Goal: Information Seeking & Learning: Learn about a topic

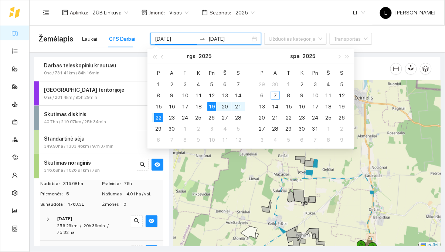
click at [199, 97] on div "11" at bounding box center [198, 95] width 9 height 9
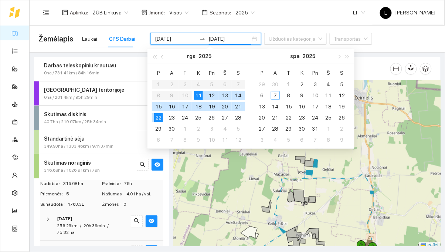
type input "[DATE]"
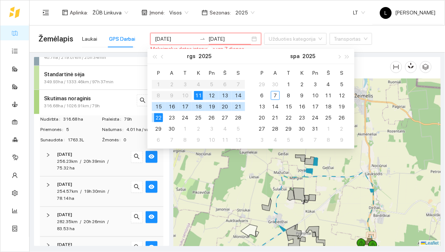
click at [199, 93] on div "11" at bounding box center [198, 95] width 9 height 9
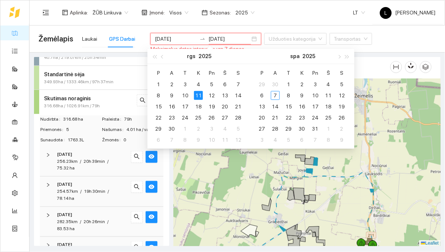
type input "[DATE]"
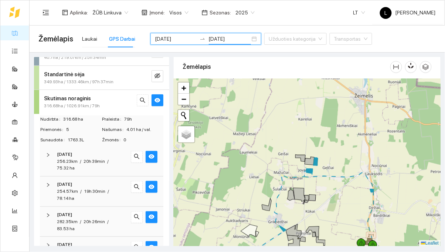
click at [406, 37] on div "Žemėlapis Laukai GPS Darbai [DATE] [DATE] Užduoties kategorija Transportas" at bounding box center [237, 39] width 398 height 24
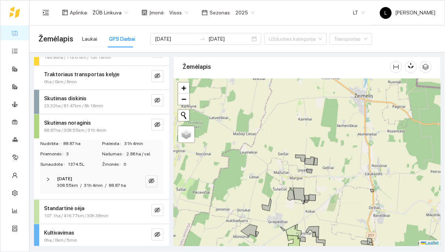
click at [53, 122] on strong "Skutimas noraginis" at bounding box center [67, 123] width 47 height 6
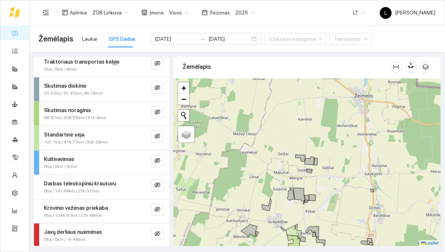
scroll to position [78, 0]
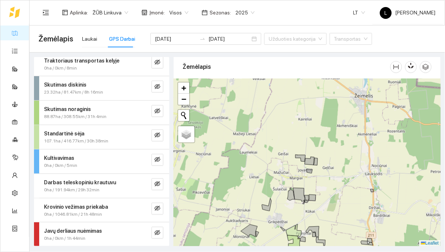
click at [68, 185] on span "Darbas teleskopiniu krautuvu" at bounding box center [80, 182] width 72 height 8
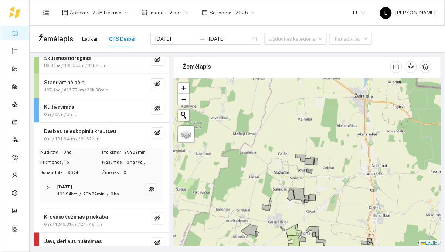
scroll to position [139, 0]
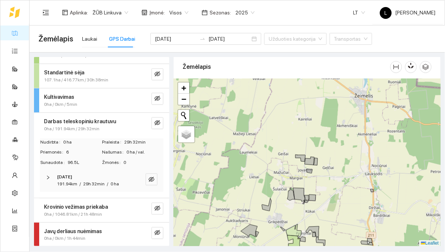
click at [54, 180] on div at bounding box center [50, 177] width 9 height 8
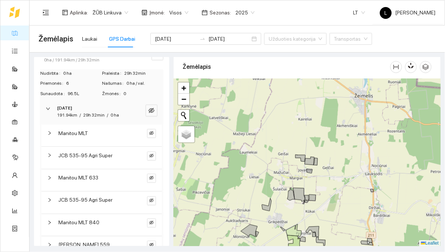
scroll to position [199, 0]
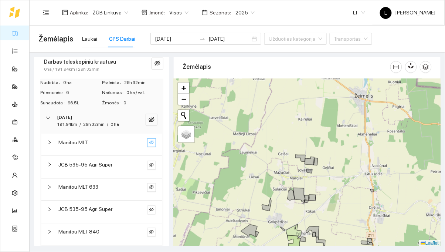
click at [150, 138] on button "button" at bounding box center [151, 142] width 9 height 9
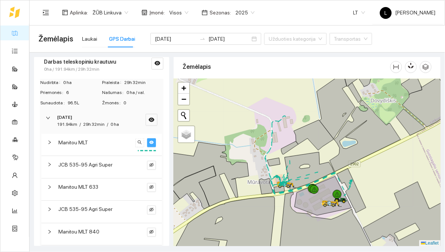
click at [151, 139] on button "button" at bounding box center [151, 142] width 9 height 9
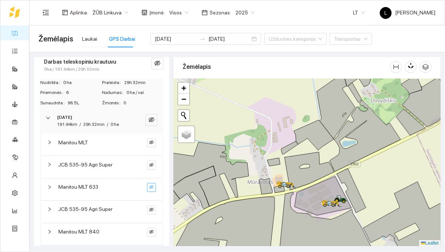
click at [151, 183] on button "button" at bounding box center [151, 187] width 9 height 9
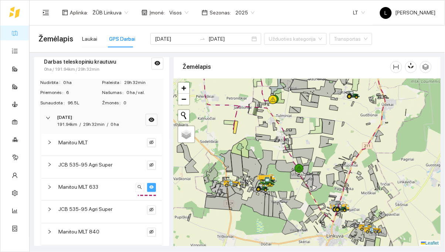
click at [153, 183] on button "button" at bounding box center [151, 187] width 9 height 9
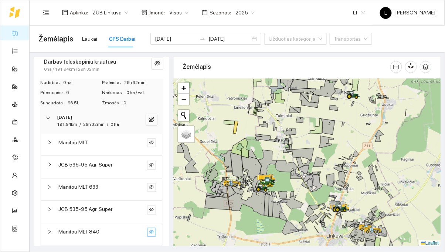
click at [150, 230] on icon "eye-invisible" at bounding box center [151, 232] width 4 height 4
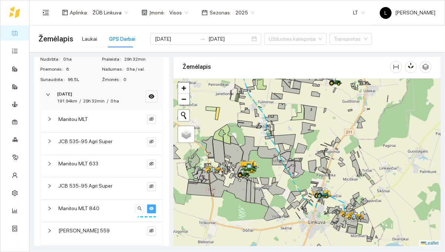
scroll to position [223, 0]
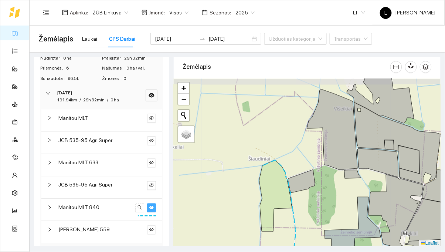
click at [77, 207] on span "Manitou MLT 840" at bounding box center [78, 207] width 41 height 8
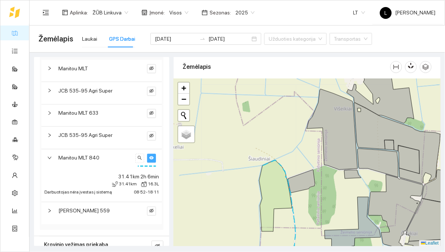
scroll to position [278, 0]
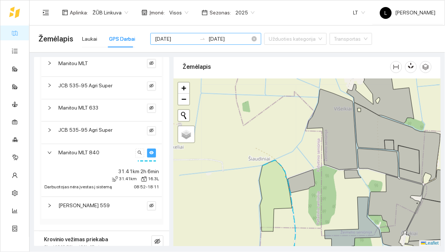
click at [178, 38] on input "[DATE]" at bounding box center [176, 39] width 42 height 8
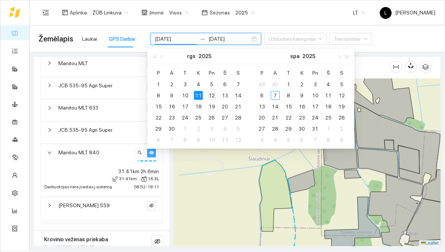
click at [213, 95] on div "12" at bounding box center [211, 95] width 9 height 9
type input "[DATE]"
click at [214, 97] on div "12" at bounding box center [211, 95] width 9 height 9
type input "[DATE]"
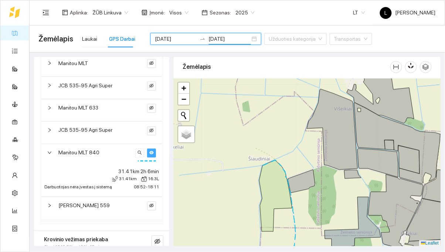
click at [293, 21] on div "Aplinka : ŽŪB Linkuva Įmonė : Visos Sezonas : 2025 LT [PERSON_NAME]" at bounding box center [237, 12] width 398 height 24
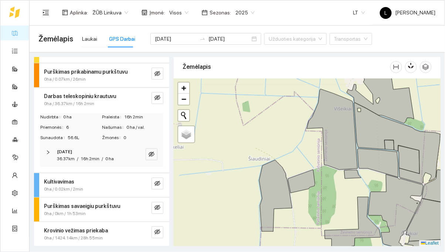
scroll to position [115, 0]
click at [54, 156] on div at bounding box center [50, 153] width 9 height 8
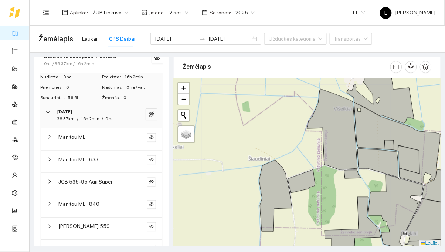
scroll to position [159, 0]
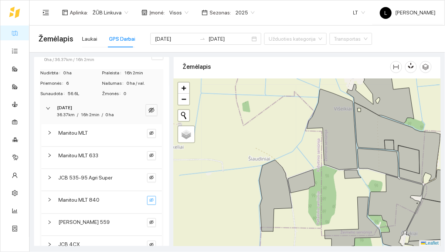
click at [151, 202] on span "eye-invisible" at bounding box center [151, 200] width 4 height 5
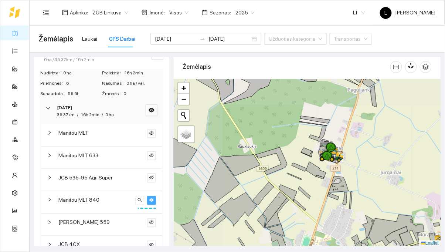
click at [80, 204] on div "Manitou MLT 840" at bounding box center [101, 202] width 121 height 22
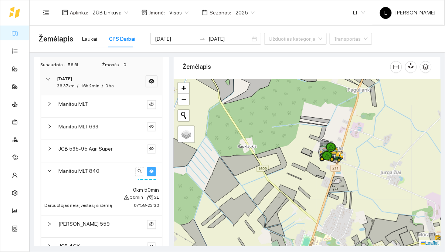
scroll to position [195, 0]
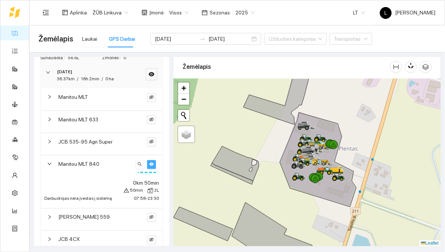
click at [155, 163] on button "button" at bounding box center [151, 164] width 9 height 9
click at [152, 117] on icon "eye-invisible" at bounding box center [151, 119] width 4 height 4
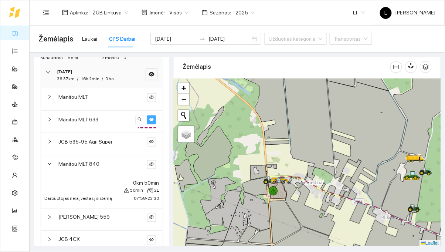
click at [151, 119] on icon "eye" at bounding box center [151, 119] width 4 height 3
click at [119, 121] on div "Manitou MLT 633" at bounding box center [95, 119] width 74 height 8
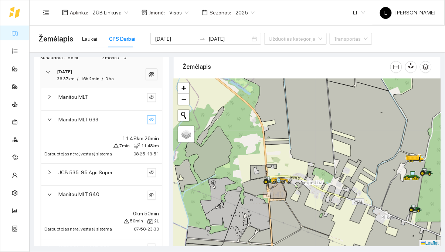
click at [125, 117] on div "Manitou MLT 633" at bounding box center [95, 119] width 74 height 8
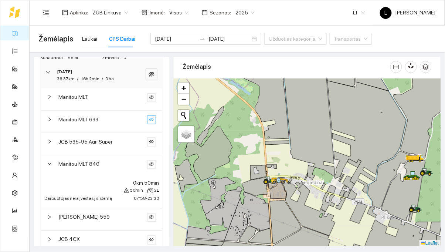
click at [112, 145] on div "JCB 535-95 Agri Super" at bounding box center [101, 144] width 121 height 22
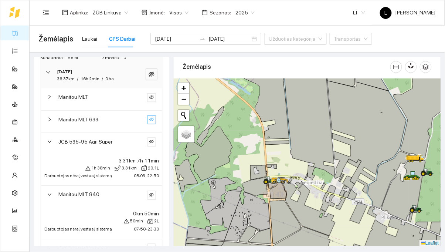
click at [121, 142] on div "JCB 535-95 Agri Super" at bounding box center [95, 142] width 74 height 8
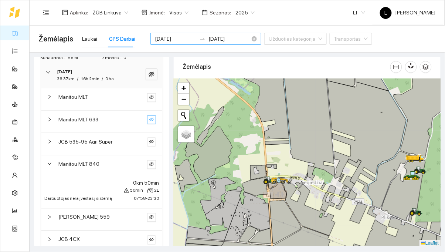
click at [183, 39] on input "[DATE]" at bounding box center [176, 39] width 42 height 8
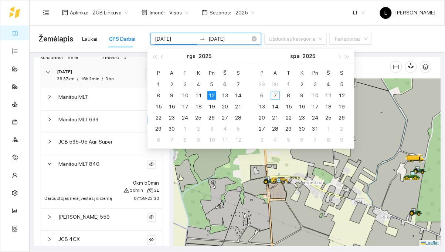
click at [223, 104] on div "20" at bounding box center [225, 106] width 9 height 9
type input "[DATE]"
click at [234, 106] on div "21" at bounding box center [238, 106] width 9 height 9
click at [237, 108] on div "21" at bounding box center [238, 106] width 9 height 9
type input "[DATE]"
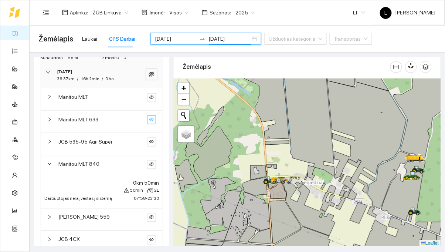
click at [300, 15] on div "Aplinka : ŽŪB Linkuva Įmonė : Visos Sezonas : 2025 LT [PERSON_NAME]" at bounding box center [237, 12] width 398 height 24
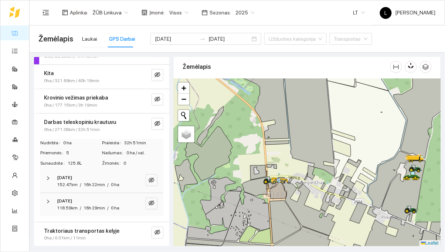
scroll to position [138, 0]
click at [64, 179] on strong "[DATE]" at bounding box center [64, 177] width 15 height 5
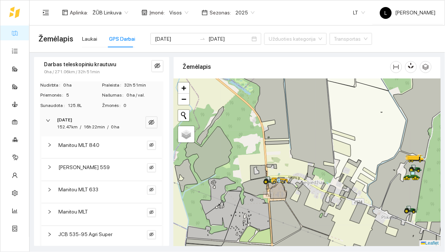
scroll to position [196, 0]
click at [55, 123] on div "[DATE] 152.47km / 16h 22min / 0 ha" at bounding box center [92, 124] width 74 height 14
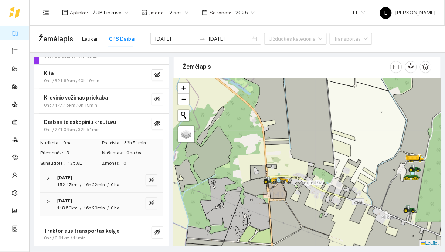
scroll to position [138, 0]
click at [63, 208] on span "118.59km" at bounding box center [67, 208] width 21 height 5
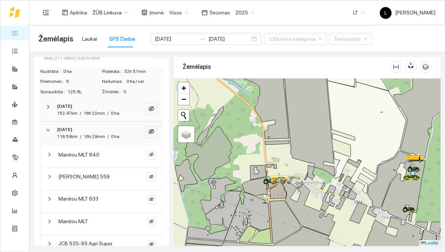
scroll to position [210, 0]
click at [84, 150] on span "Manitou MLT 840" at bounding box center [78, 154] width 41 height 8
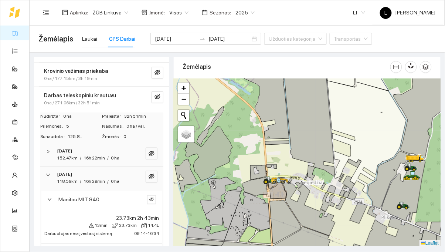
scroll to position [170, 0]
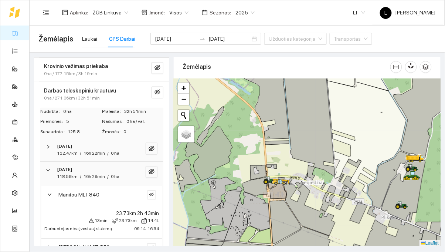
click at [60, 170] on strong "[DATE]" at bounding box center [64, 169] width 15 height 5
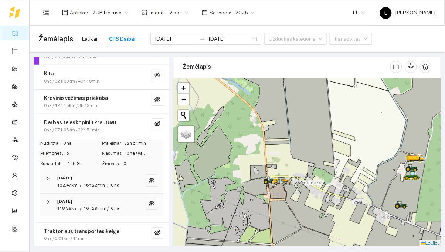
click at [64, 210] on span "118.59km" at bounding box center [67, 208] width 21 height 5
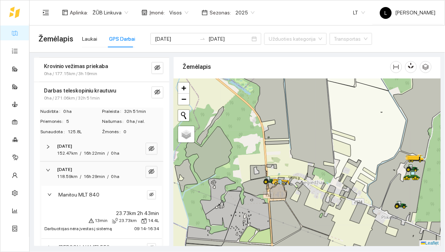
click at [66, 172] on strong "[DATE]" at bounding box center [64, 169] width 15 height 5
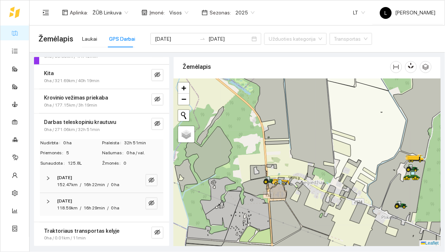
scroll to position [138, 0]
click at [68, 180] on strong "[DATE]" at bounding box center [64, 177] width 15 height 5
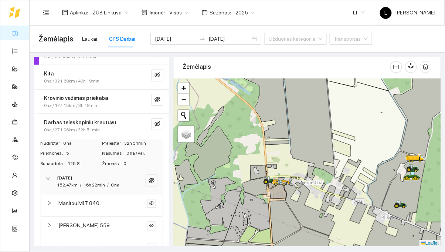
click at [65, 178] on strong "[DATE]" at bounding box center [64, 177] width 15 height 5
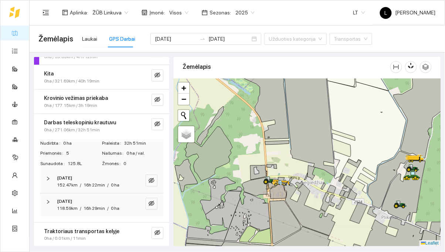
click at [66, 207] on span "118.59km" at bounding box center [67, 208] width 21 height 5
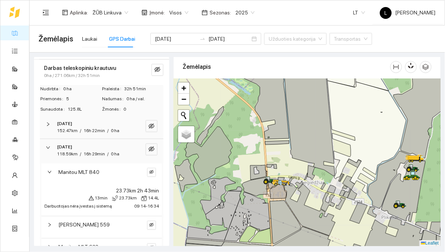
scroll to position [193, 0]
click at [63, 148] on strong "[DATE]" at bounding box center [64, 146] width 15 height 5
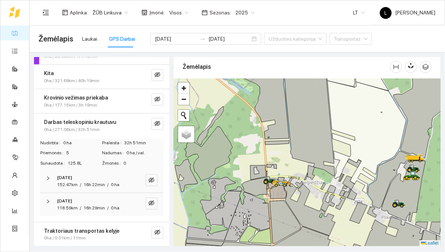
scroll to position [138, 0]
click at [65, 179] on strong "[DATE]" at bounding box center [64, 177] width 15 height 5
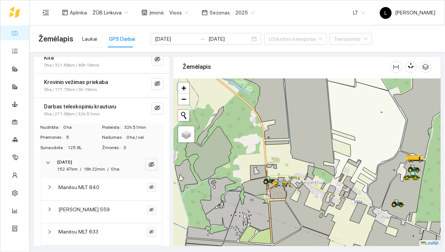
scroll to position [160, 0]
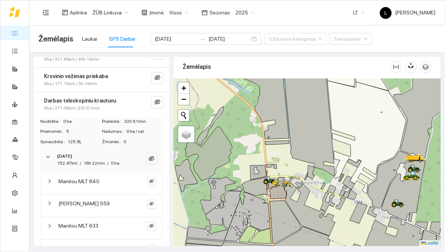
click at [80, 183] on span "Manitou MLT 840" at bounding box center [78, 181] width 41 height 8
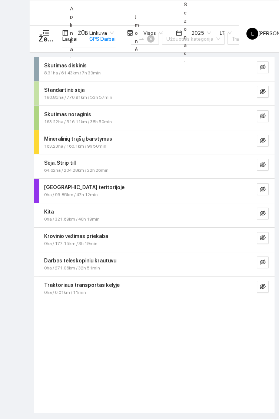
type input "[DATE]"
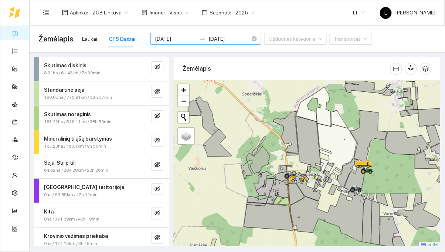
click at [179, 42] on input "[DATE]" at bounding box center [176, 39] width 42 height 8
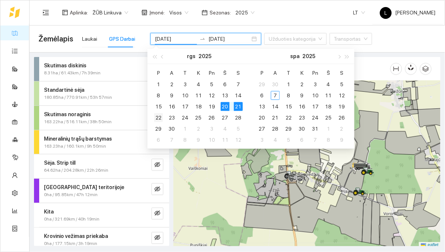
click at [156, 115] on div "22" at bounding box center [158, 117] width 9 height 9
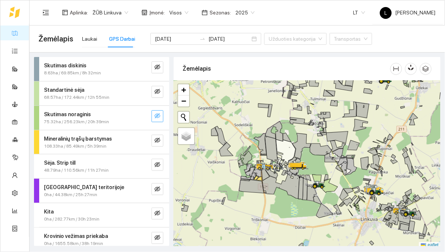
click at [157, 115] on icon "eye-invisible" at bounding box center [158, 116] width 6 height 6
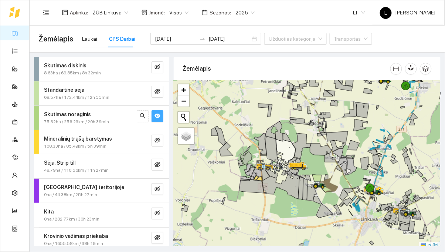
click at [160, 117] on icon "eye" at bounding box center [158, 116] width 6 height 6
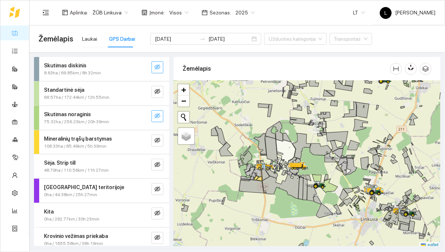
click at [161, 69] on button "button" at bounding box center [158, 67] width 12 height 12
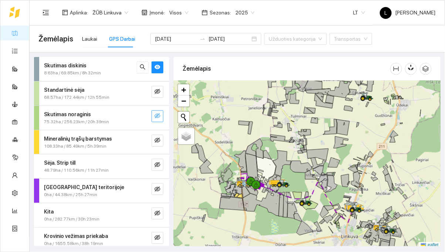
click at [65, 70] on span "8.63ha / 69.85km / 8h 32min" at bounding box center [72, 73] width 57 height 7
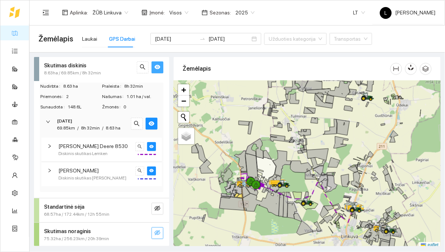
click at [158, 68] on icon "eye" at bounding box center [158, 67] width 6 height 4
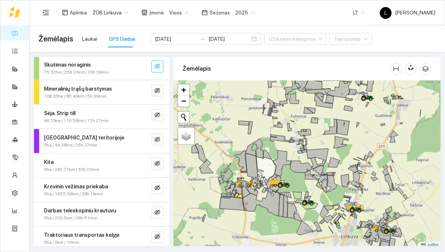
scroll to position [171, 0]
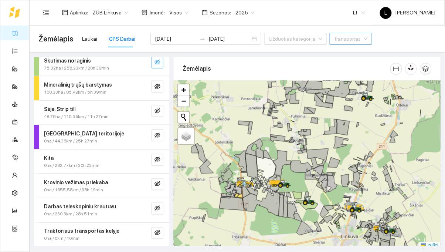
click at [349, 38] on input "search" at bounding box center [348, 38] width 28 height 11
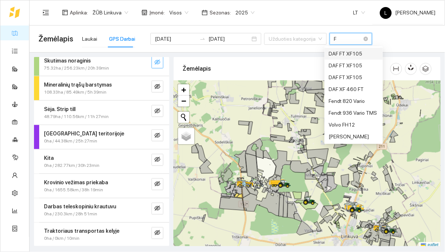
type input "Fe"
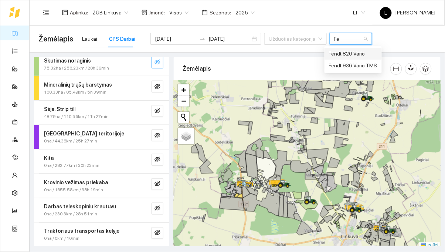
click at [366, 64] on div "Fendt 936 Vario TMS" at bounding box center [353, 65] width 48 height 8
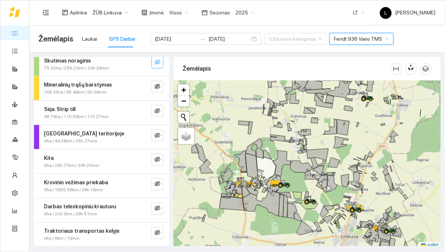
click at [418, 38] on div "Žemėlapis Laukai GPS Darbai 2025-09-22 2025-09-22 Užduoties kategorija Fendt 93…" at bounding box center [237, 39] width 398 height 24
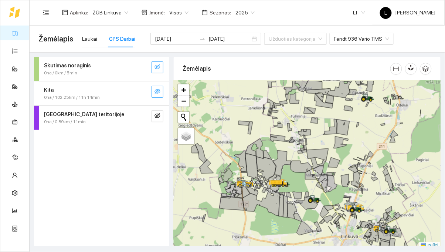
click at [155, 87] on button "button" at bounding box center [158, 92] width 12 height 12
